Goal: Find specific page/section: Find specific page/section

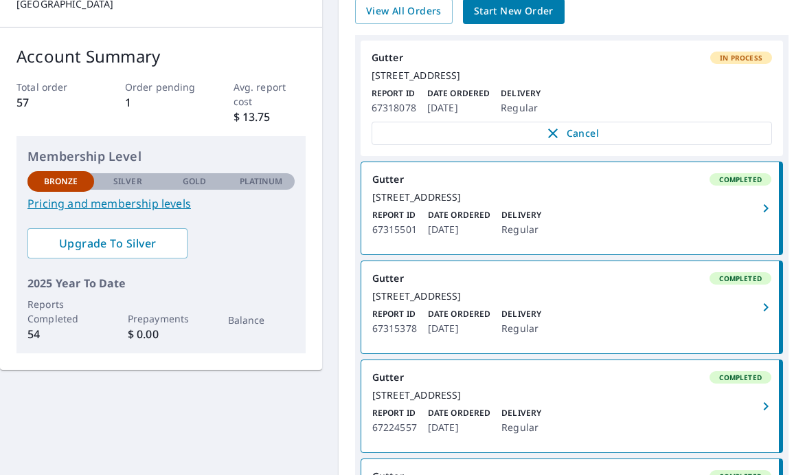
scroll to position [175, 0]
click at [664, 70] on div "[STREET_ADDRESS]" at bounding box center [572, 75] width 401 height 12
